Goal: Task Accomplishment & Management: Use online tool/utility

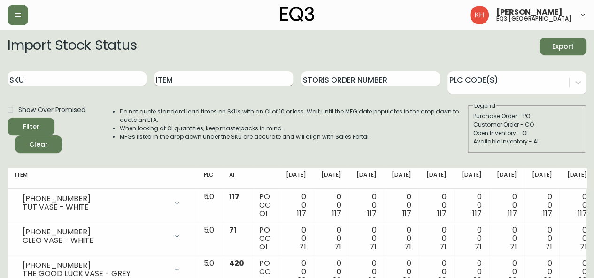
click at [210, 79] on input "Item" at bounding box center [223, 78] width 139 height 15
click at [8, 118] on button "Filter" at bounding box center [31, 127] width 47 height 18
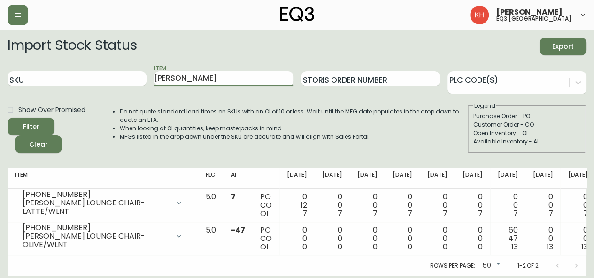
click at [182, 84] on input "[PERSON_NAME]" at bounding box center [223, 78] width 139 height 15
drag, startPoint x: 182, startPoint y: 84, endPoint x: 135, endPoint y: 79, distance: 47.1
click at [135, 79] on div "SKU Item [PERSON_NAME] Storis Order Number PLC Code(s)" at bounding box center [297, 79] width 579 height 31
click at [8, 118] on button "Filter" at bounding box center [31, 127] width 47 height 18
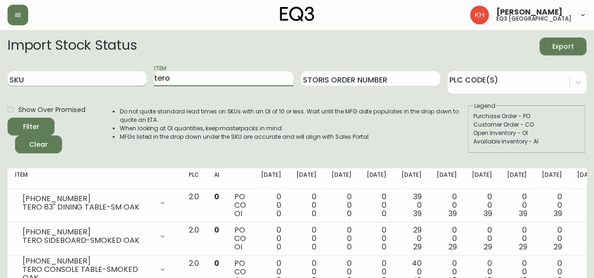
drag, startPoint x: 175, startPoint y: 78, endPoint x: 127, endPoint y: 83, distance: 48.1
click at [127, 83] on div "SKU Item tero Storis Order Number PLC Code(s)" at bounding box center [297, 79] width 579 height 31
type input "mist"
click at [8, 118] on button "Filter" at bounding box center [31, 127] width 47 height 18
